Goal: Task Accomplishment & Management: Manage account settings

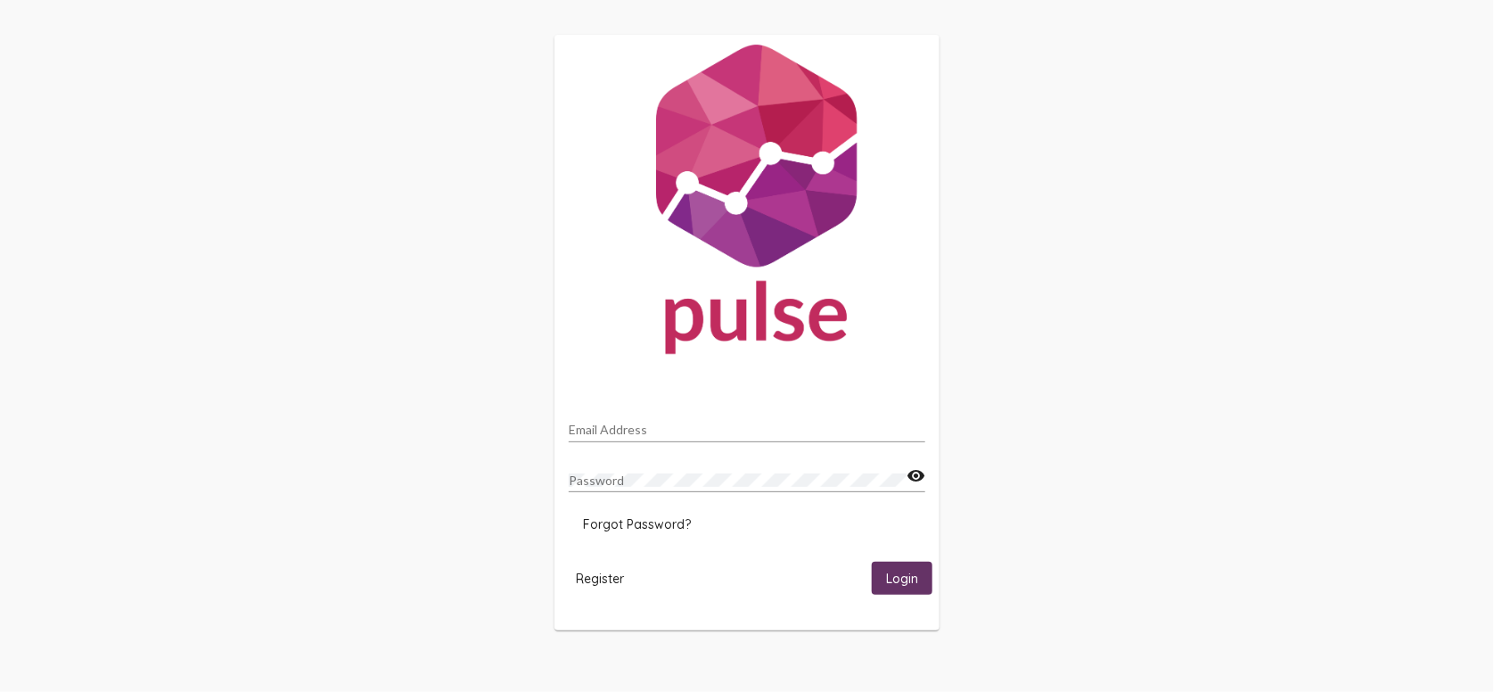
click at [650, 430] on input "Email Address" at bounding box center [747, 429] width 356 height 14
type input "[EMAIL_ADDRESS][DOMAIN_NAME]"
click at [872, 561] on button "Login" at bounding box center [902, 577] width 61 height 33
click at [918, 478] on mat-icon "visibility" at bounding box center [915, 475] width 19 height 21
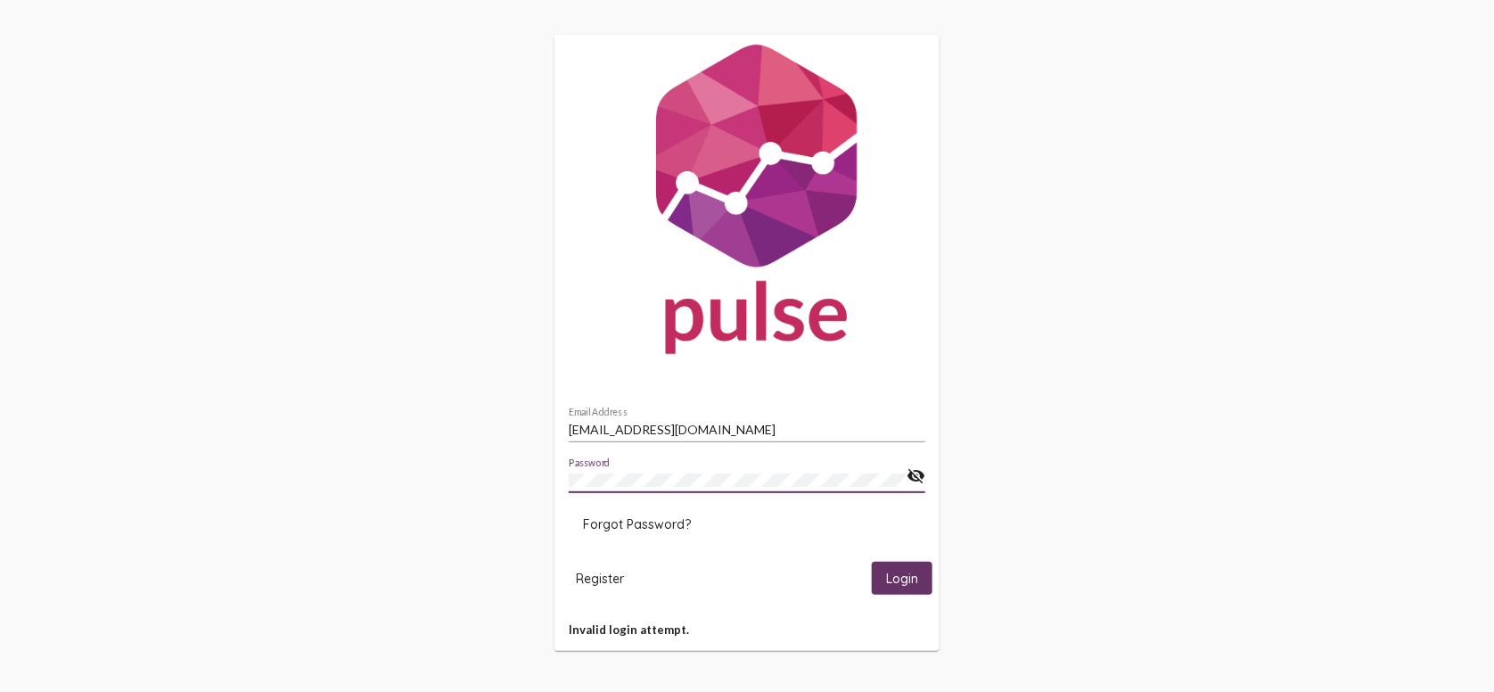
click at [457, 473] on div "[EMAIL_ADDRESS][DOMAIN_NAME] Email Address Password visibility_off Forgot Passw…" at bounding box center [747, 342] width 1494 height 684
click at [872, 561] on button "Login" at bounding box center [902, 577] width 61 height 33
click at [610, 520] on span "Forgot Password?" at bounding box center [637, 524] width 108 height 16
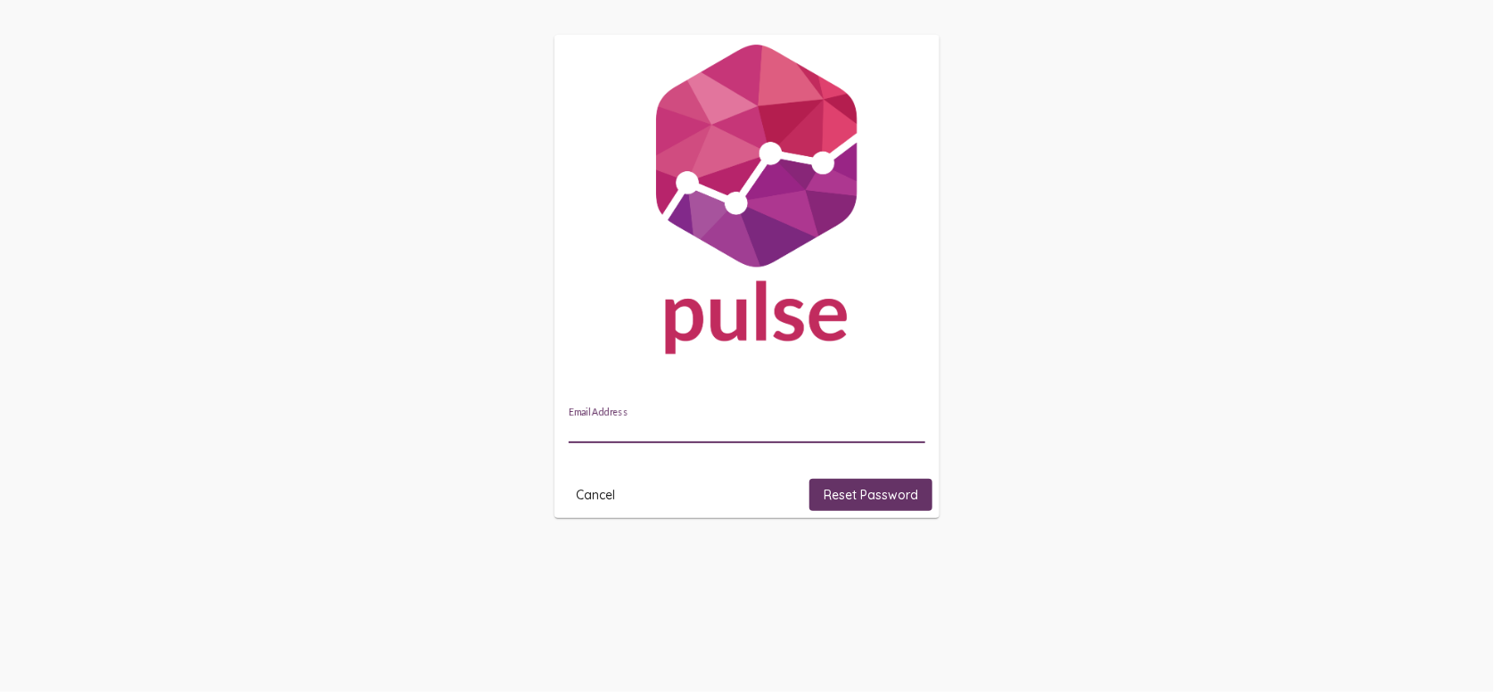
click at [617, 427] on input "Email Address" at bounding box center [747, 429] width 356 height 14
type input "[EMAIL_ADDRESS][DOMAIN_NAME]"
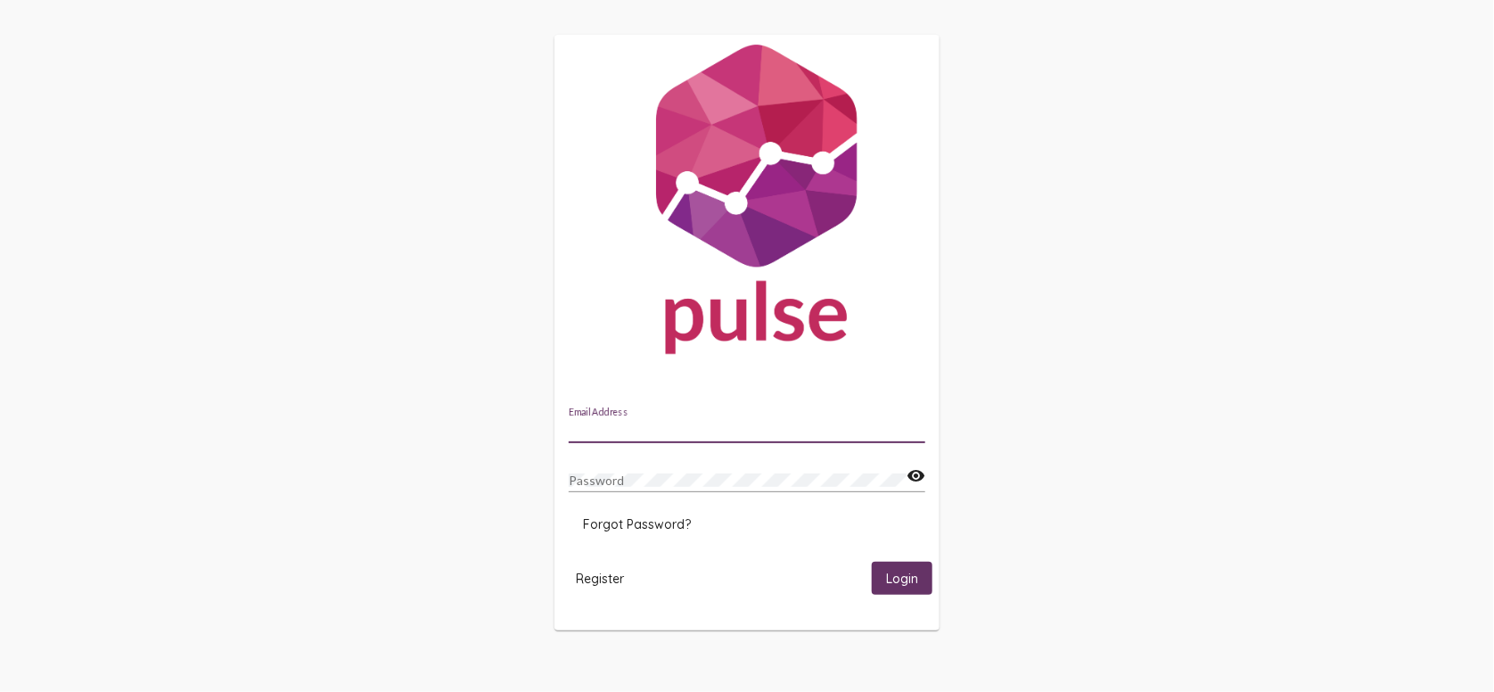
click at [649, 422] on input "Email Address" at bounding box center [747, 429] width 356 height 14
type input "[EMAIL_ADDRESS][DOMAIN_NAME]"
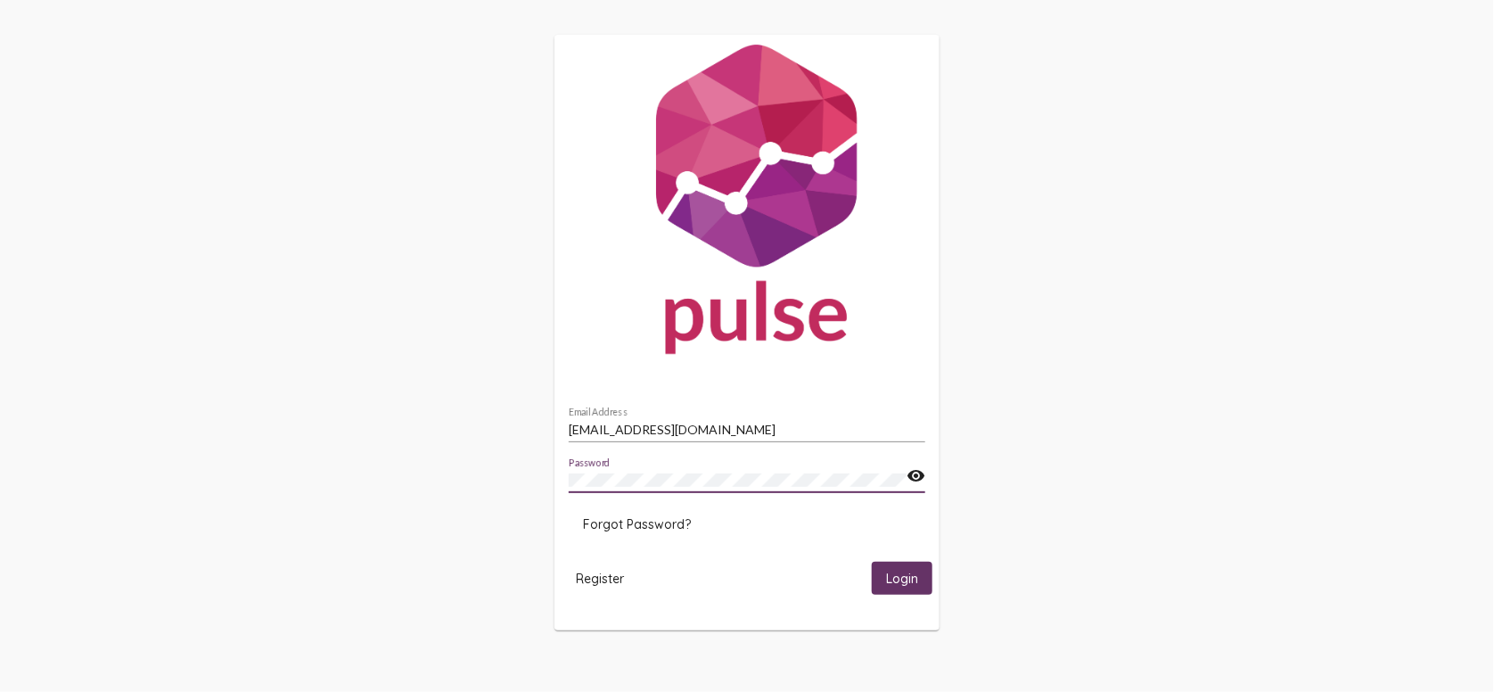
click at [631, 528] on span "Forgot Password?" at bounding box center [637, 524] width 108 height 16
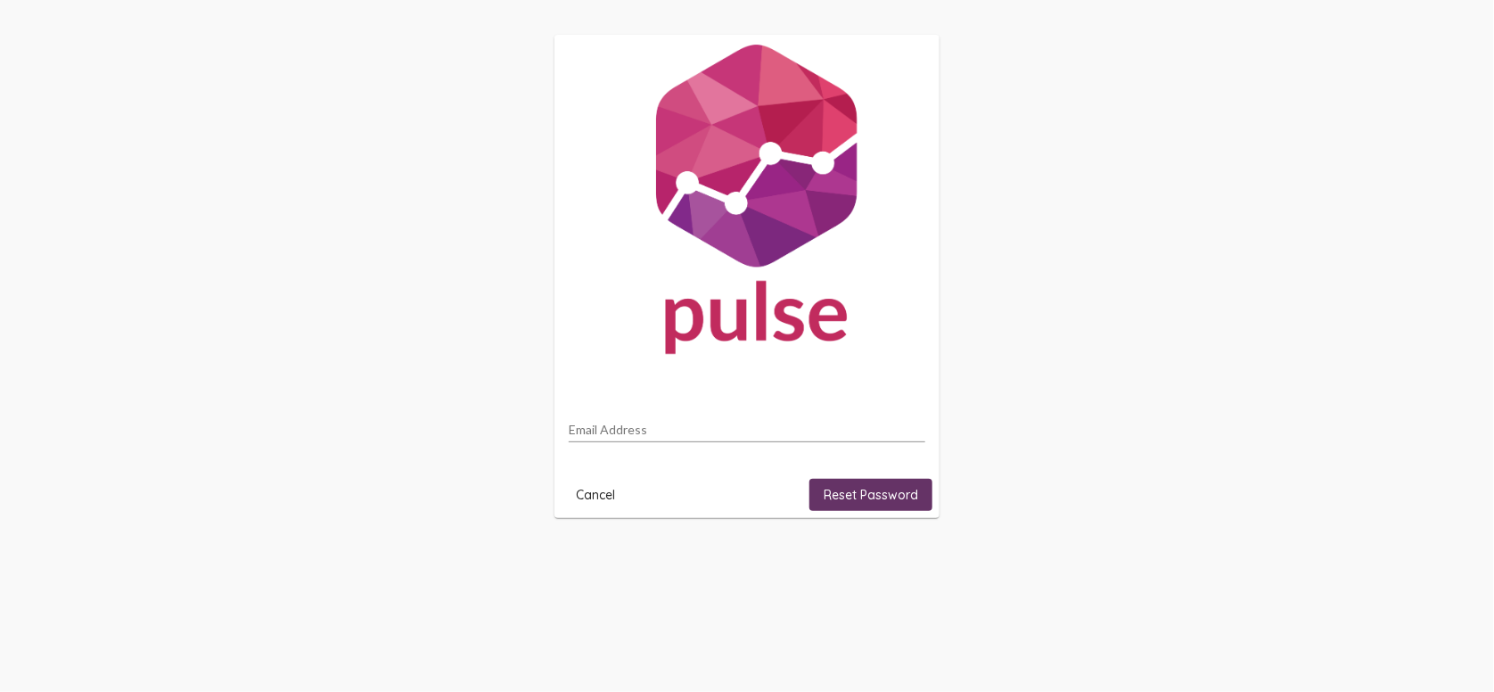
click at [631, 431] on input "Email Address" at bounding box center [747, 429] width 356 height 14
type input "[EMAIL_ADDRESS][DOMAIN_NAME]"
click at [861, 492] on span "Reset Password" at bounding box center [870, 495] width 94 height 16
